Goal: Information Seeking & Learning: Learn about a topic

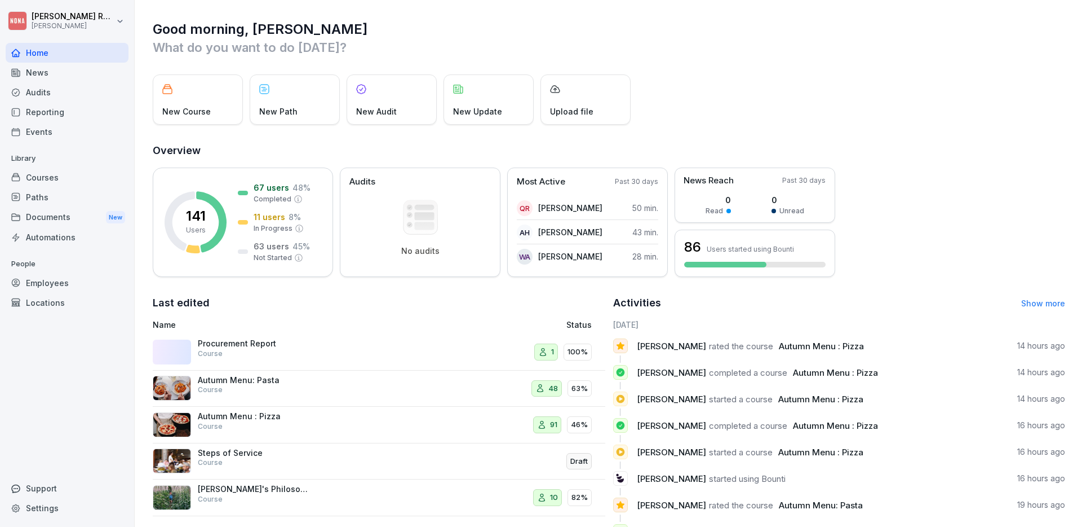
click at [58, 174] on div "Courses" at bounding box center [67, 177] width 123 height 20
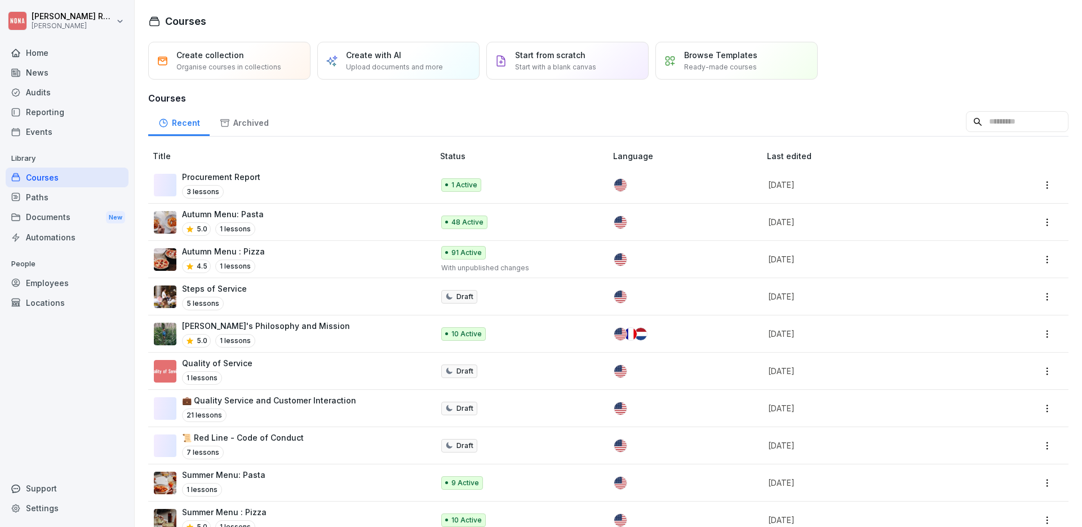
click at [231, 175] on p "Procurement Report" at bounding box center [221, 177] width 78 height 12
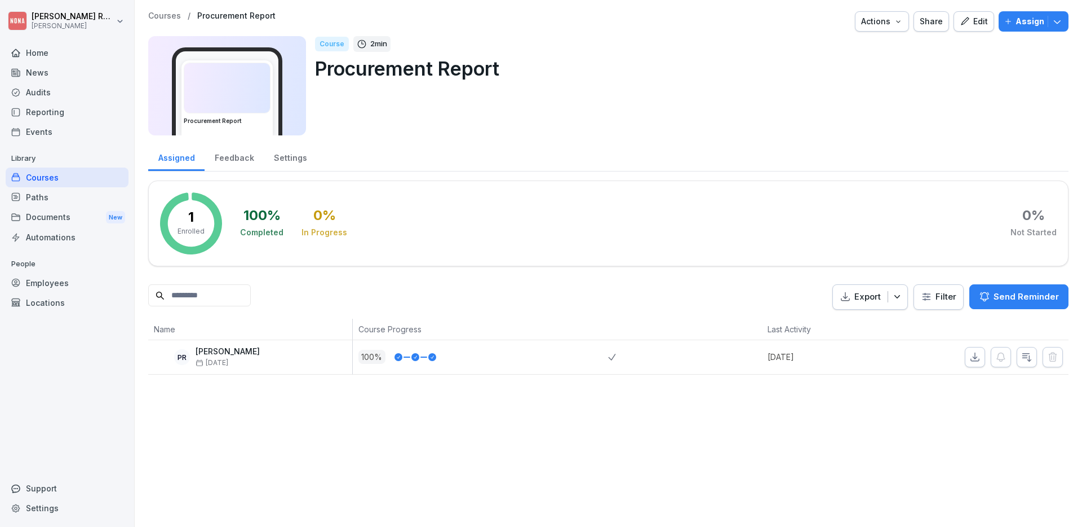
click at [235, 352] on p "Paul Rondeux" at bounding box center [228, 352] width 64 height 10
click at [961, 24] on icon "button" at bounding box center [965, 21] width 10 height 10
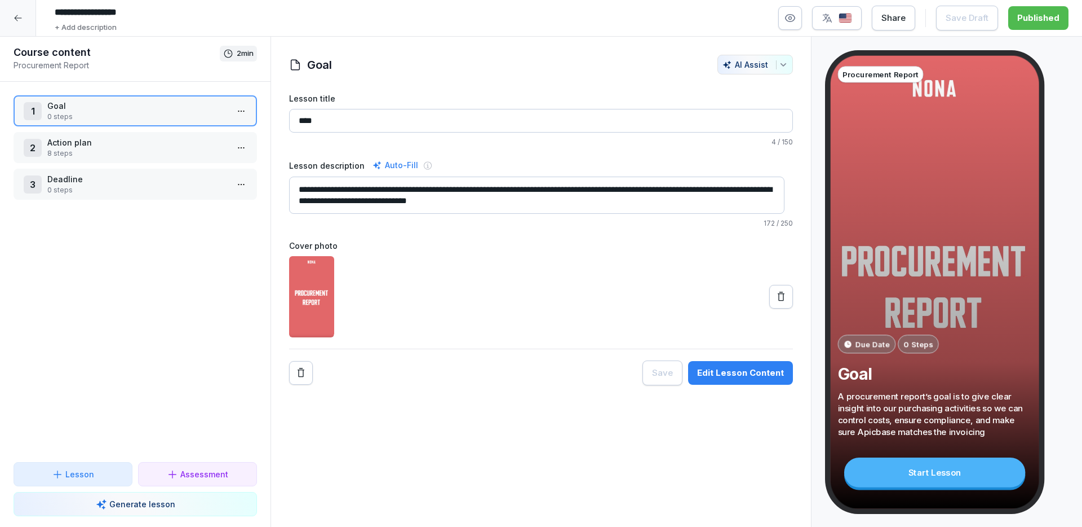
click at [972, 478] on div "Start Lesson" at bounding box center [935, 472] width 181 height 30
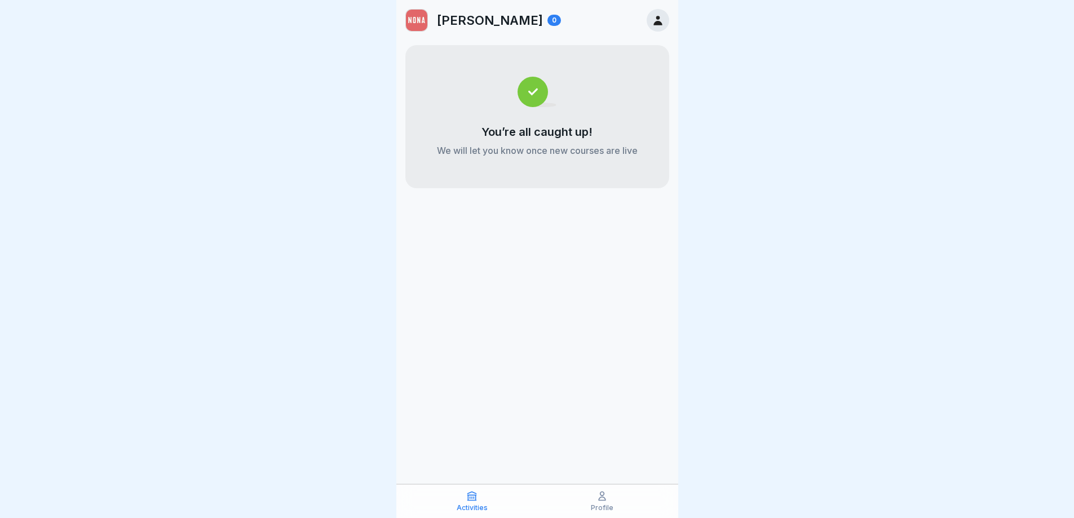
click at [587, 121] on div "You’re all caught up! We will let you know once new courses are live" at bounding box center [537, 116] width 264 height 143
click at [655, 20] on icon at bounding box center [658, 20] width 12 height 12
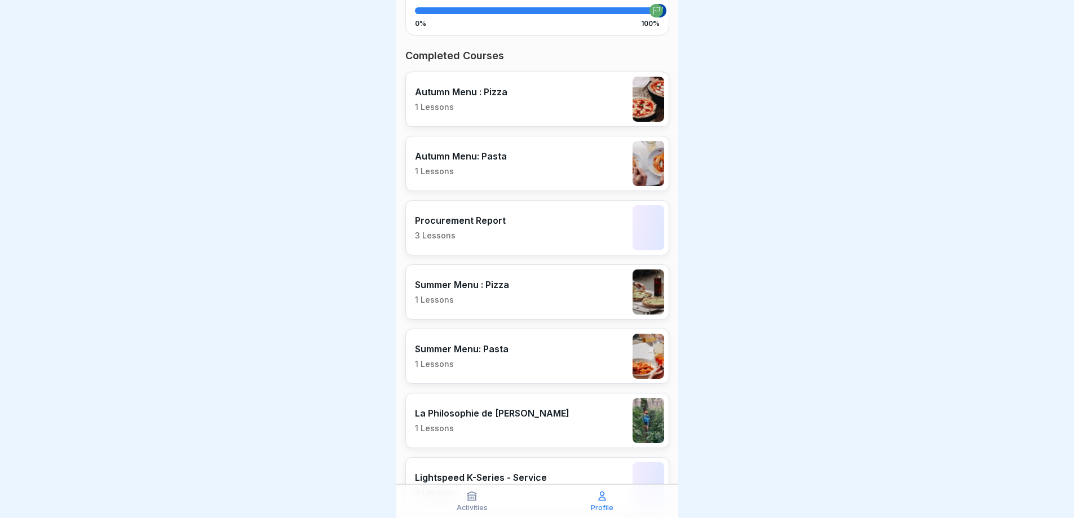
scroll to position [280, 0]
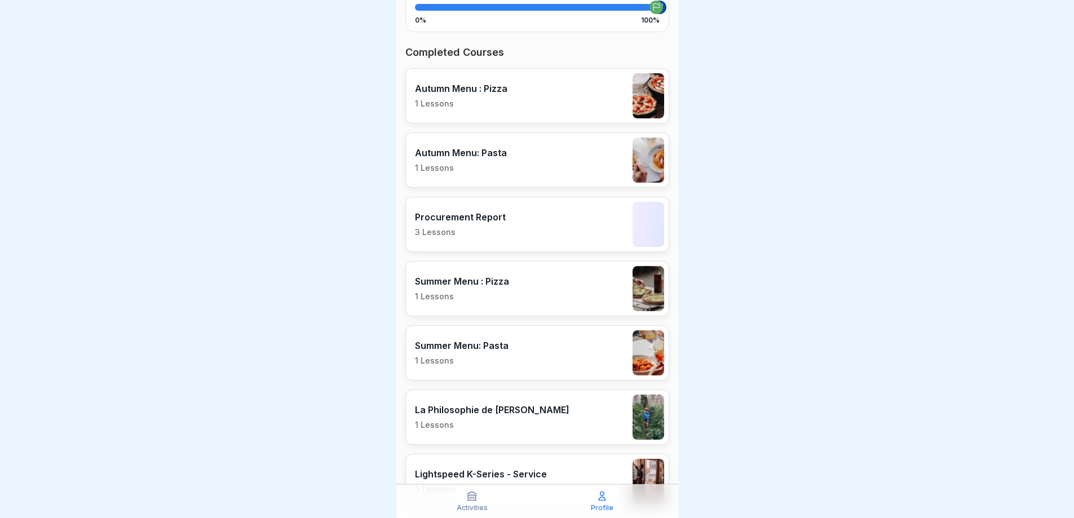
click at [485, 214] on p "Procurement Report" at bounding box center [460, 216] width 91 height 11
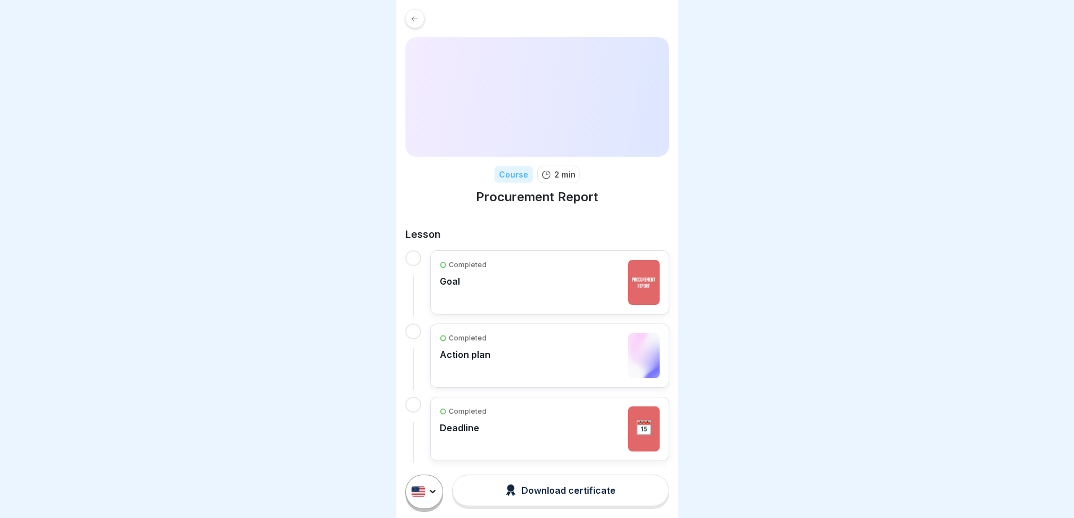
click at [523, 135] on img at bounding box center [537, 97] width 264 height 120
click at [512, 273] on div "Completed Goal" at bounding box center [550, 282] width 220 height 45
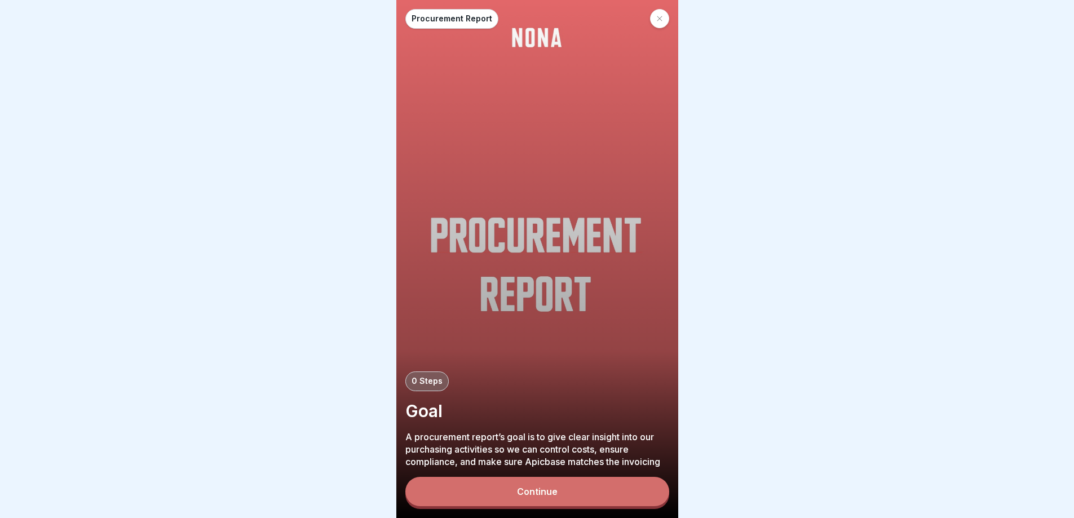
click at [531, 497] on div "Continue" at bounding box center [537, 492] width 41 height 10
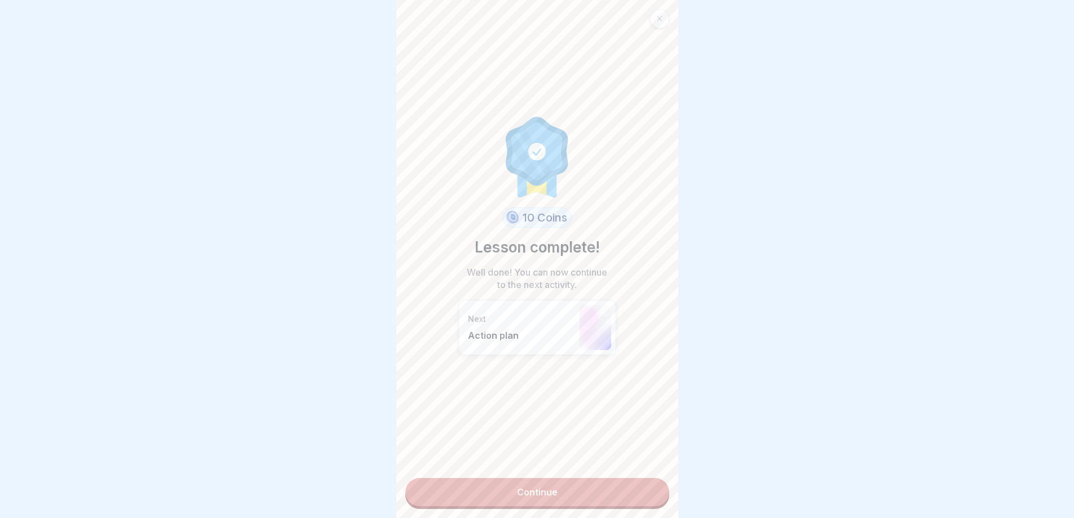
click at [530, 500] on link "Continue" at bounding box center [537, 492] width 264 height 28
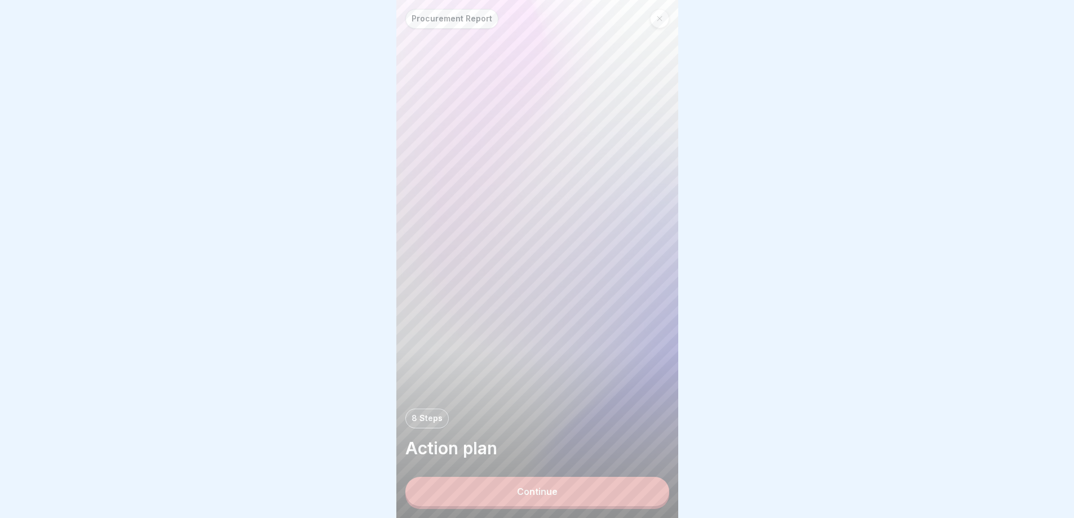
click at [530, 497] on div "Continue" at bounding box center [537, 492] width 41 height 10
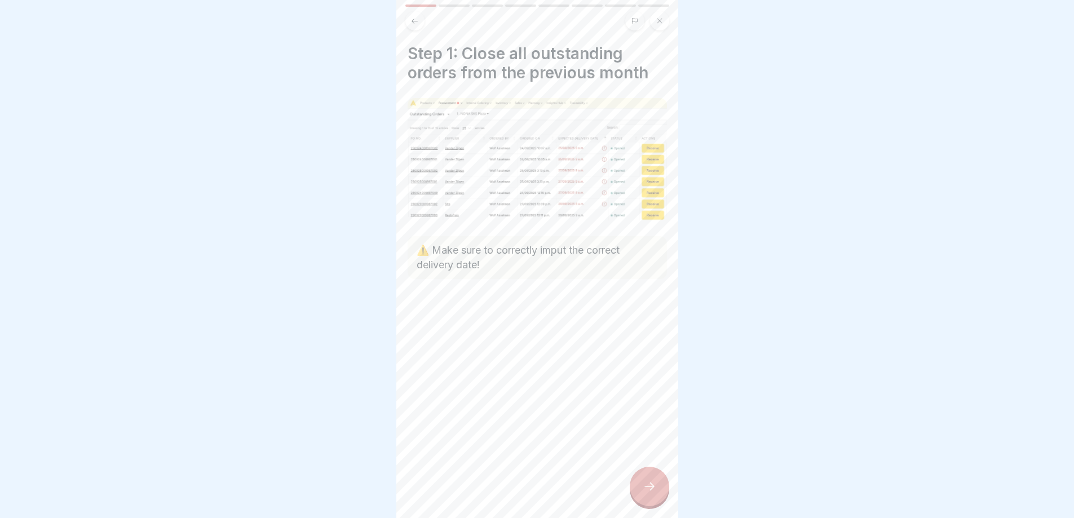
click at [644, 504] on div at bounding box center [649, 486] width 39 height 39
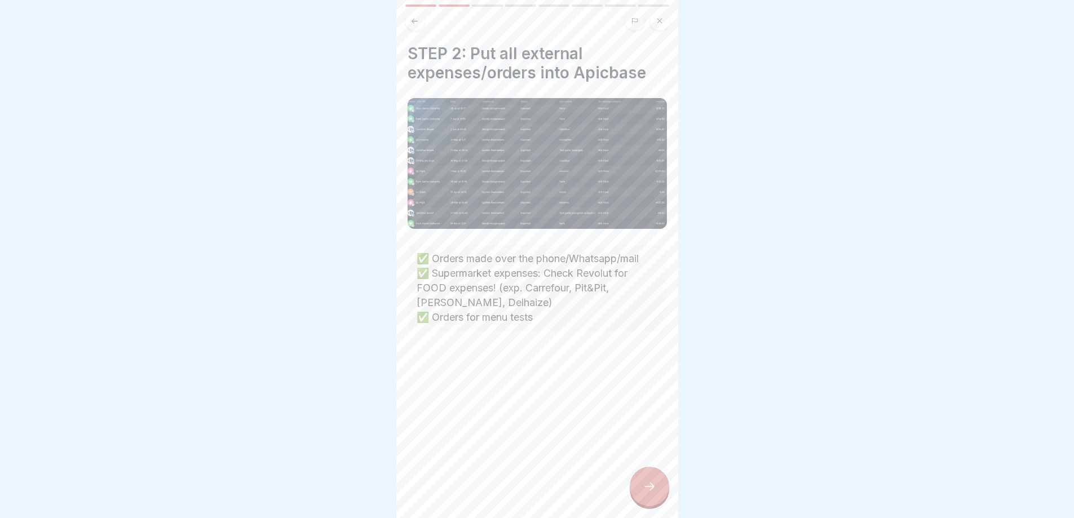
click at [644, 504] on div at bounding box center [649, 486] width 39 height 39
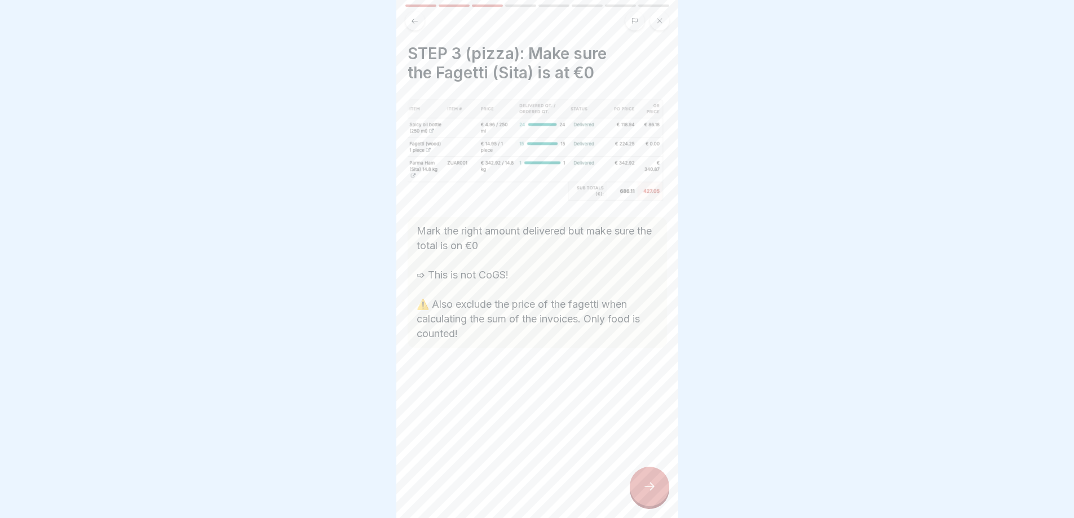
click at [646, 484] on div at bounding box center [649, 486] width 39 height 39
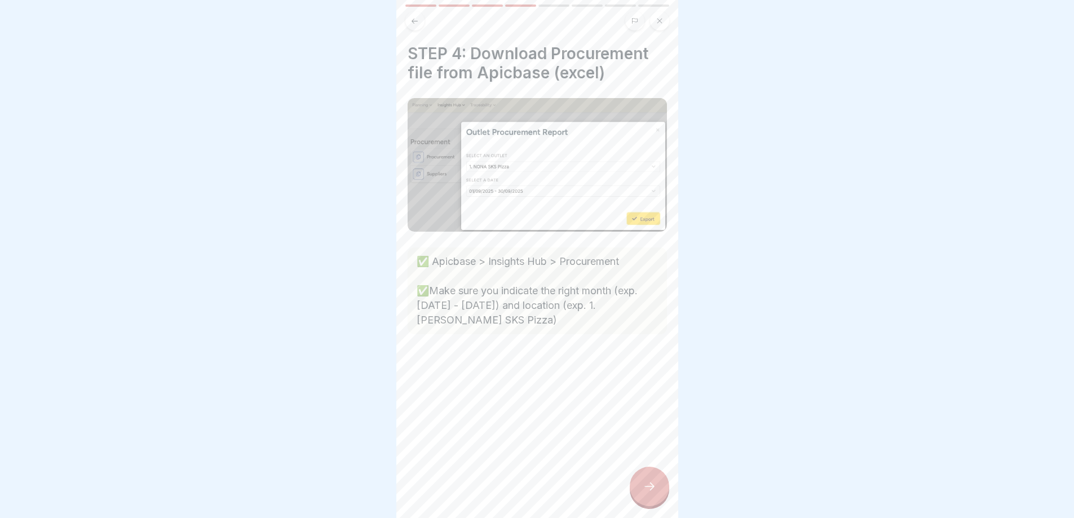
click at [650, 506] on div at bounding box center [649, 486] width 39 height 39
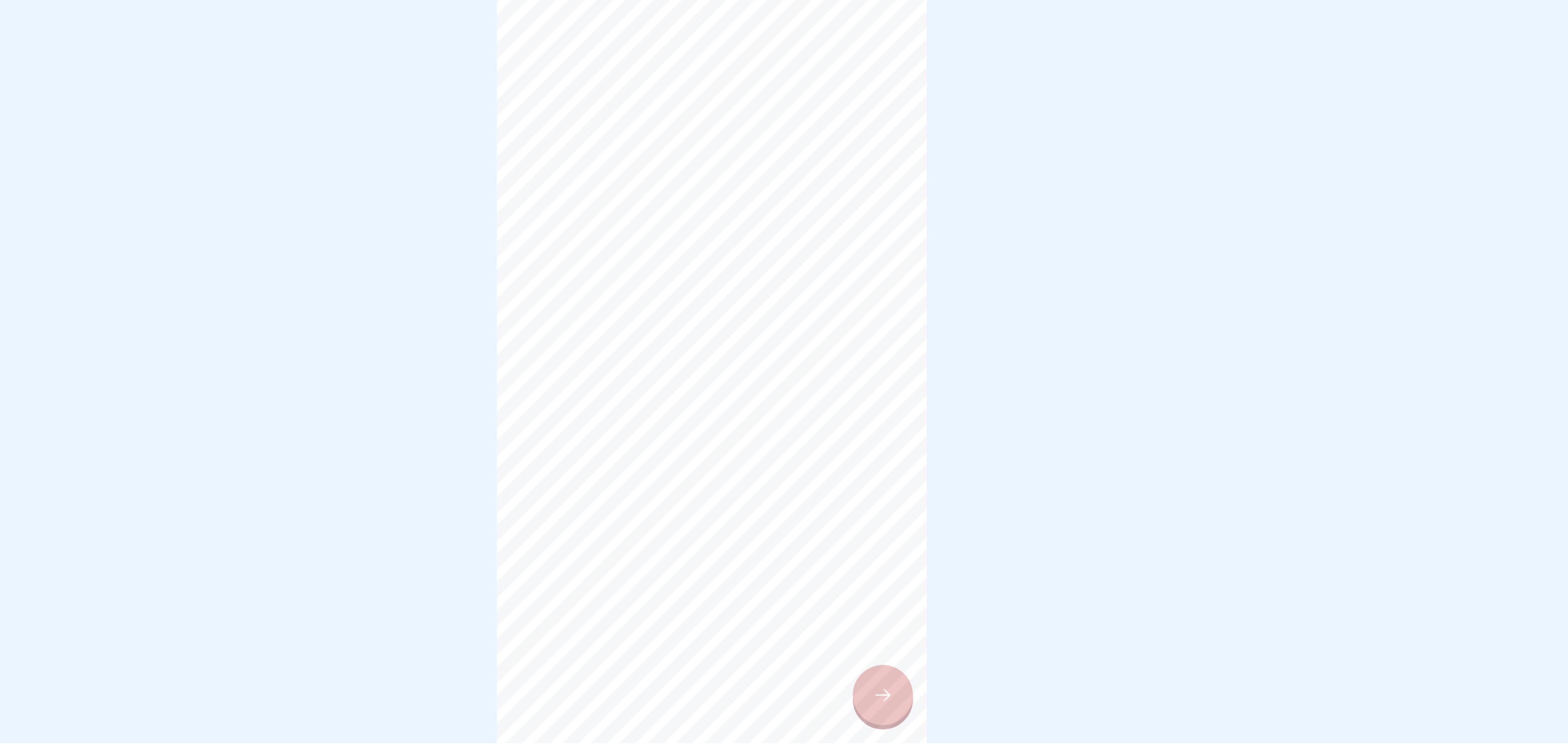
click at [783, 378] on icon at bounding box center [866, 733] width 10 height 10
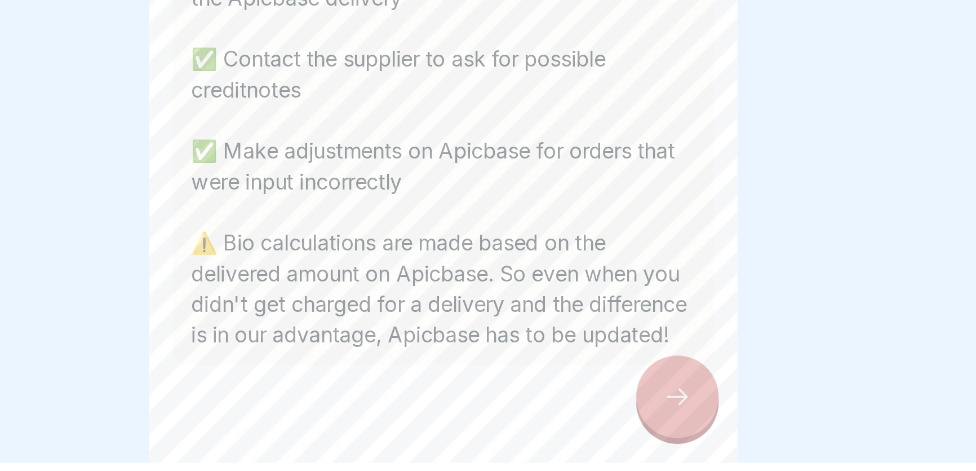
scroll to position [7, 0]
click at [595, 439] on icon at bounding box center [601, 439] width 14 height 14
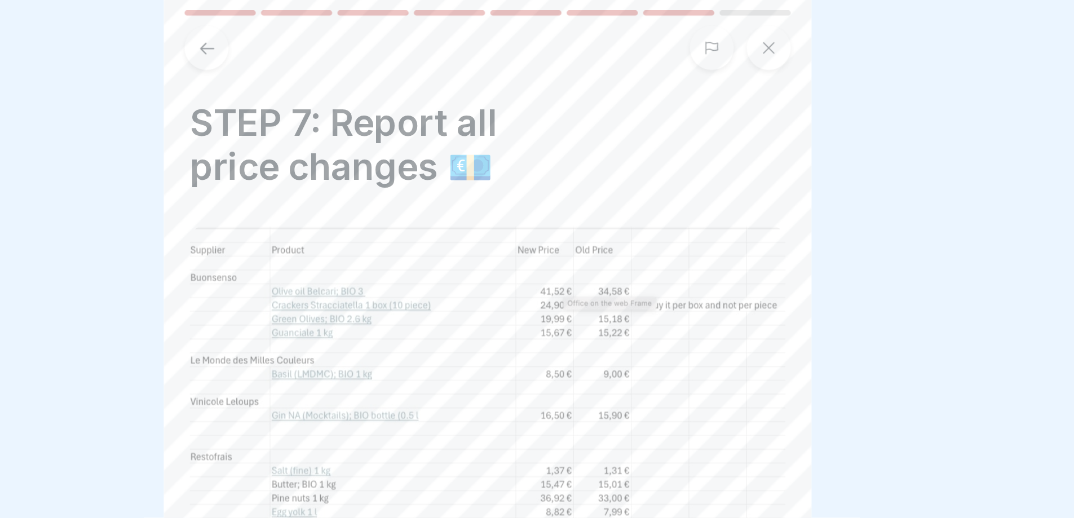
scroll to position [0, 0]
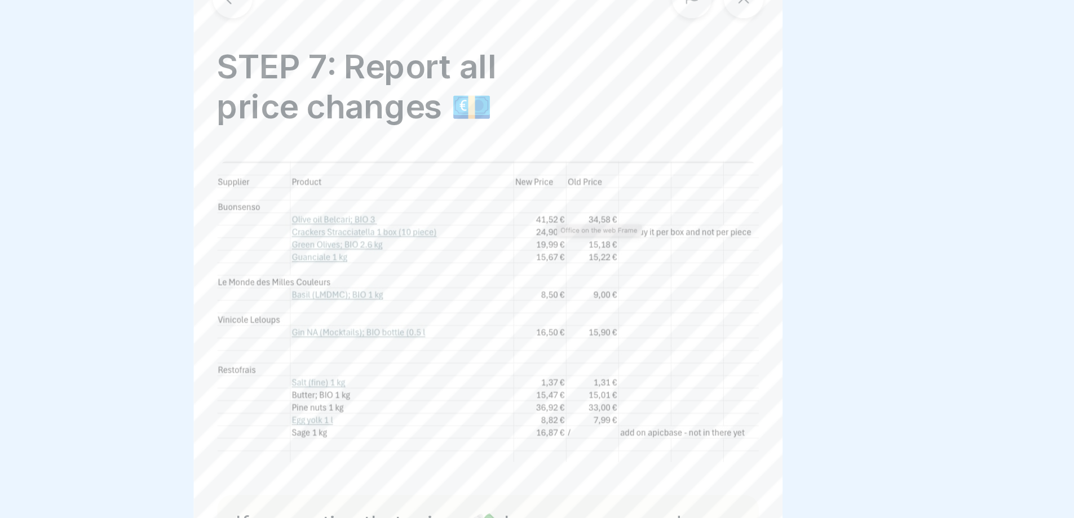
click at [695, 134] on div at bounding box center [537, 259] width 1074 height 518
click at [657, 139] on img at bounding box center [537, 170] width 259 height 145
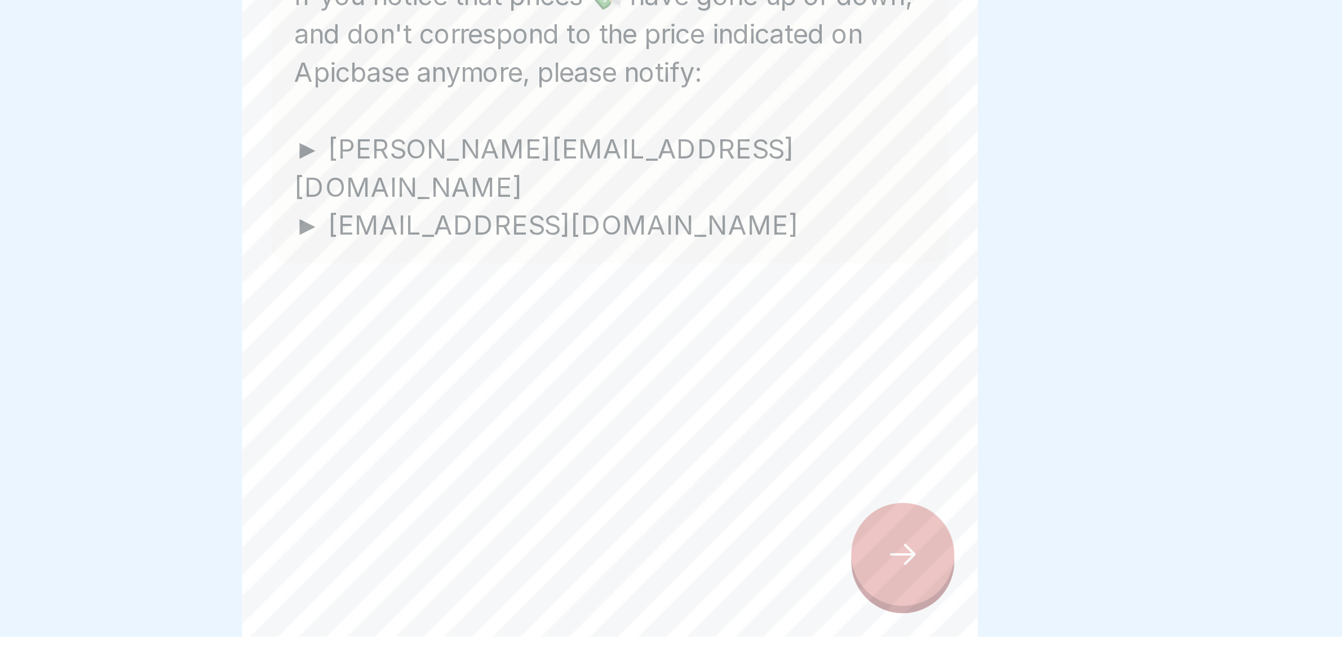
scroll to position [8, 0]
click at [647, 481] on icon at bounding box center [650, 487] width 14 height 14
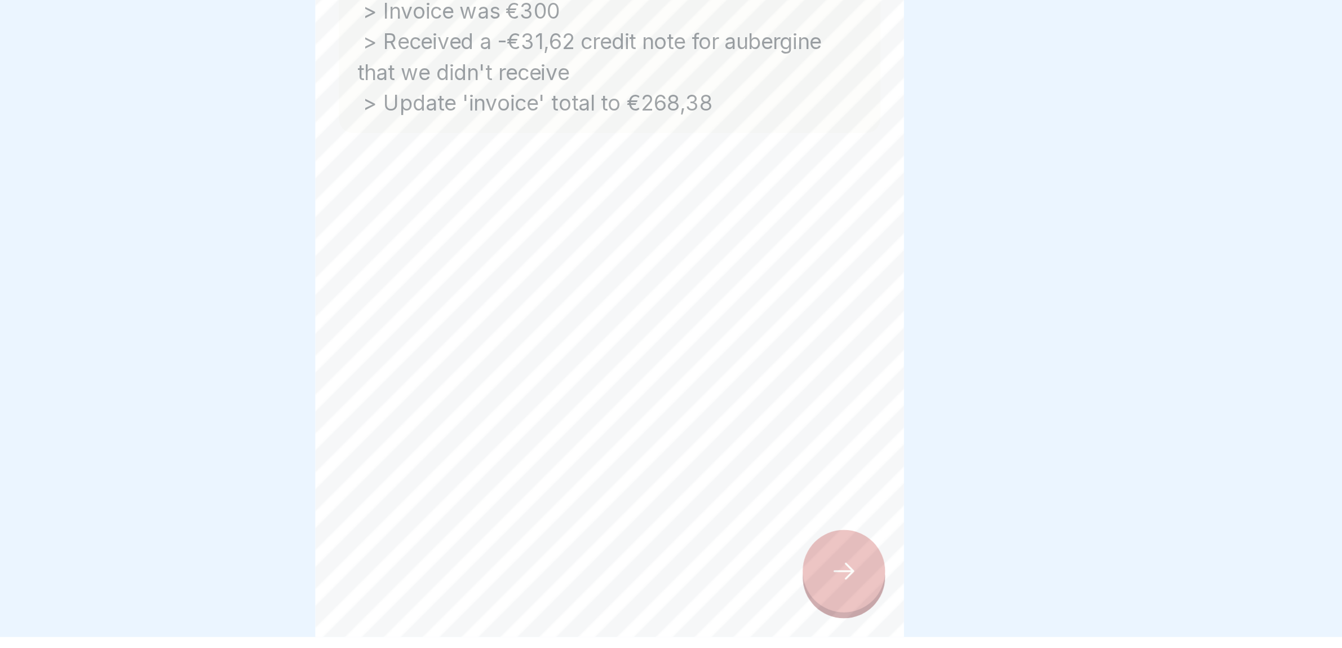
scroll to position [10, 0]
click at [511, 518] on div at bounding box center [671, 324] width 1342 height 648
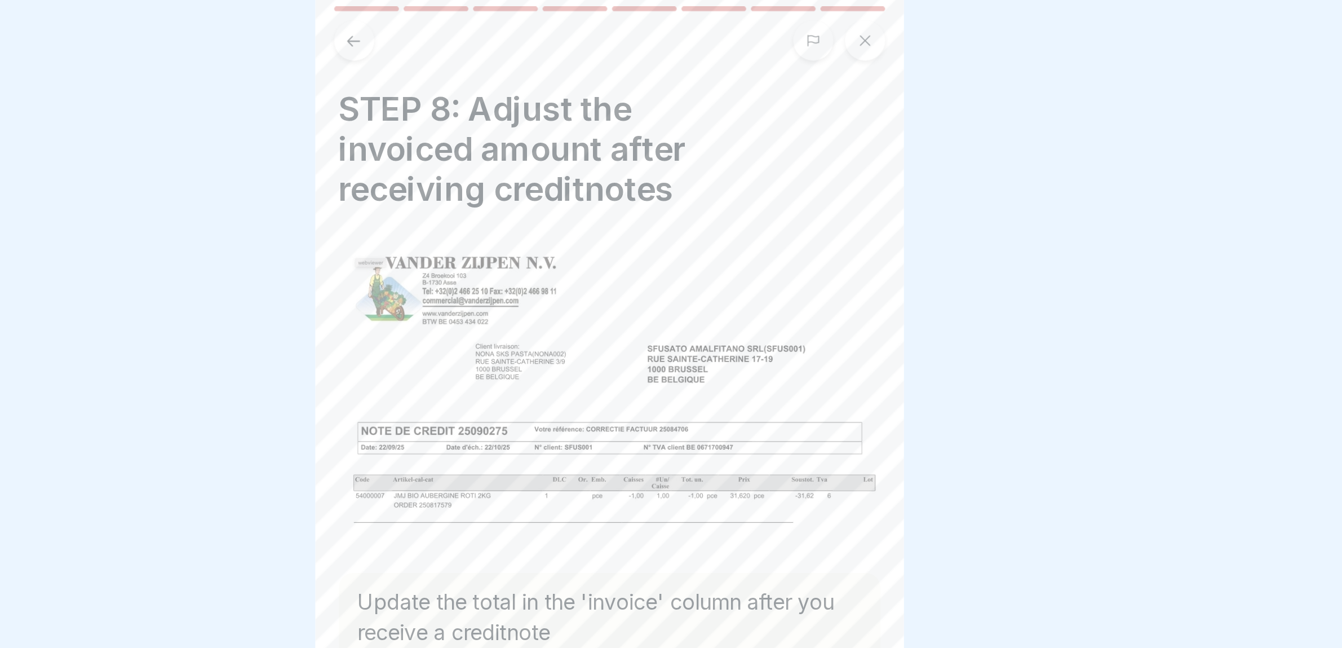
click at [554, 11] on button at bounding box center [549, 20] width 19 height 19
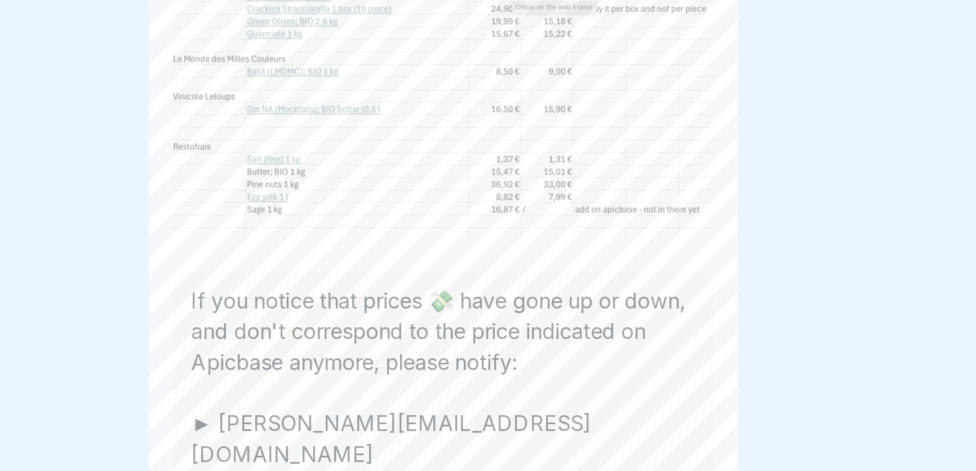
scroll to position [7, 0]
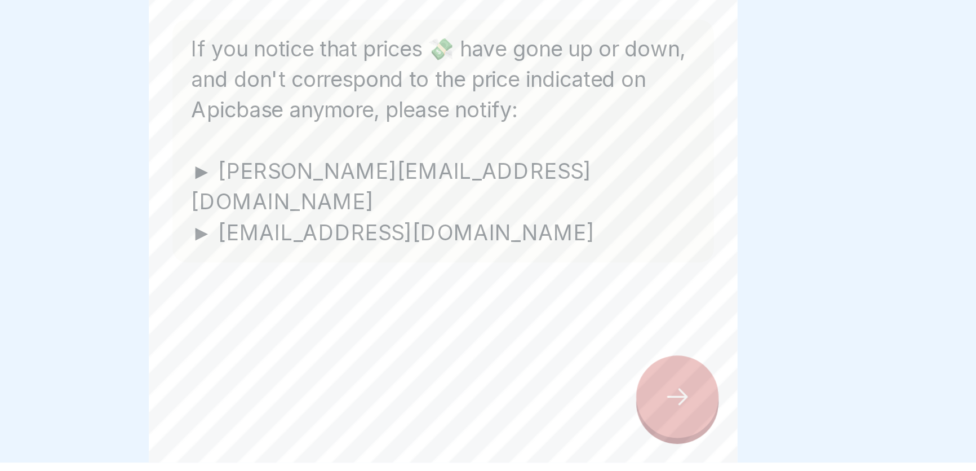
click at [596, 439] on icon at bounding box center [601, 439] width 14 height 14
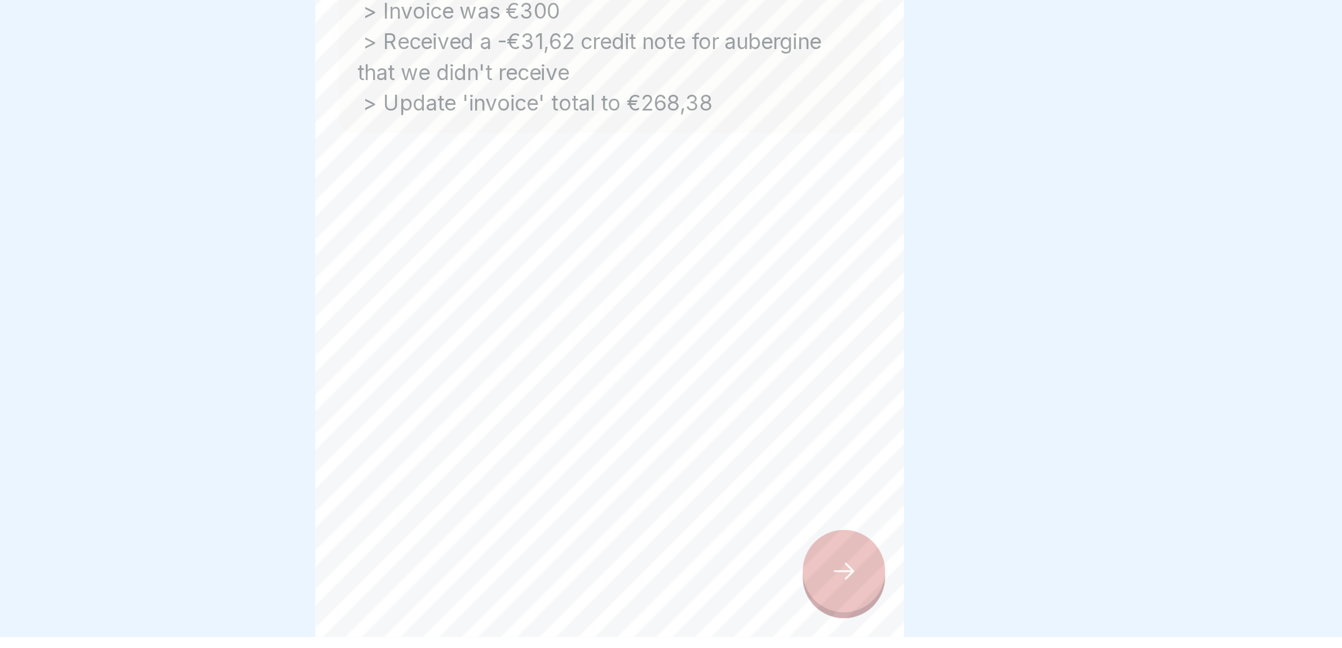
click at [776, 518] on div at bounding box center [783, 615] width 39 height 39
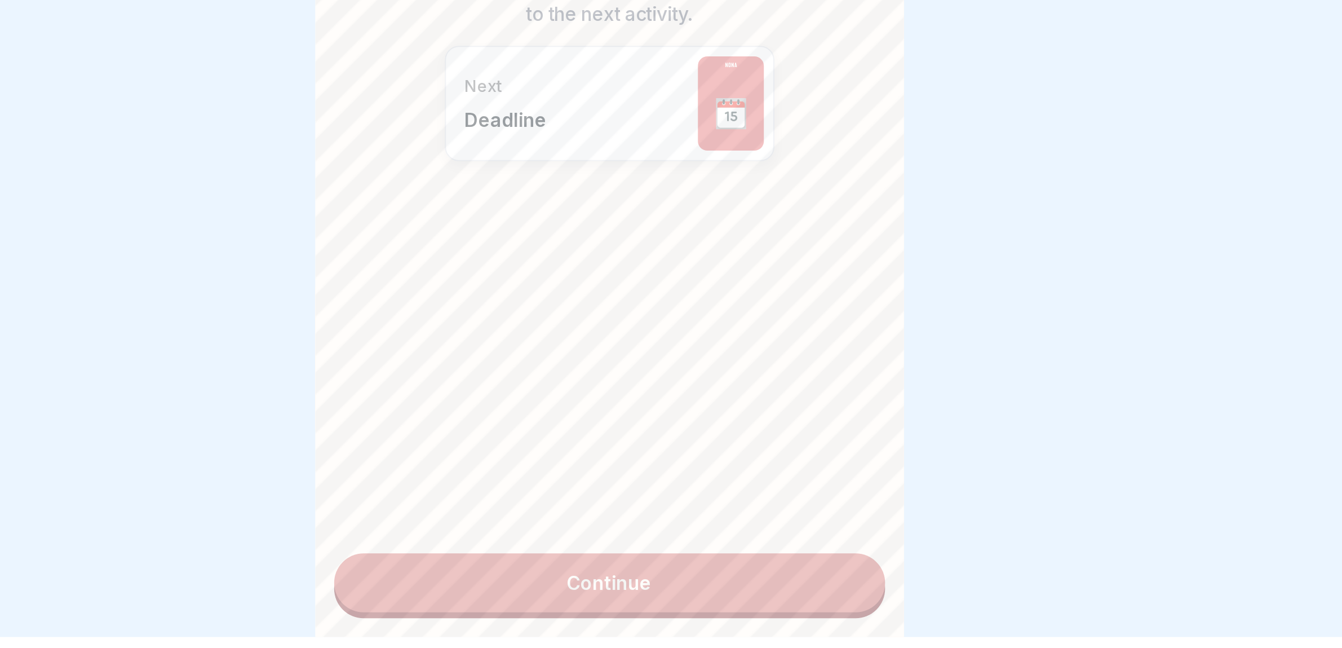
click at [711, 518] on link "Continue" at bounding box center [672, 622] width 264 height 28
